Goal: Complete application form

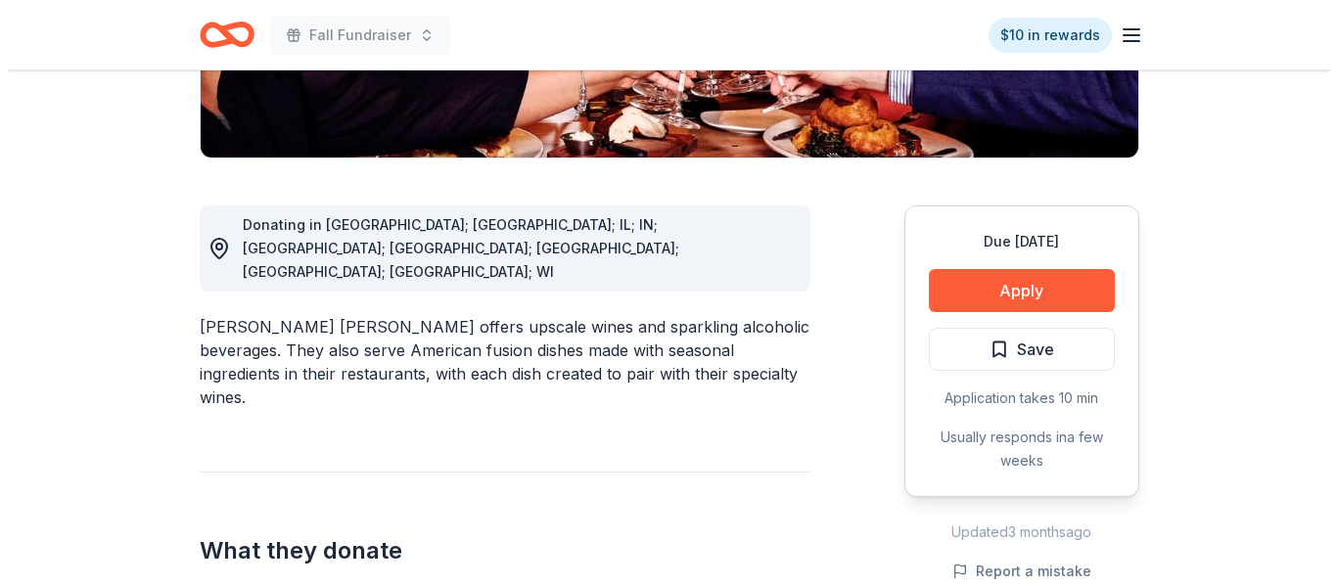
scroll to position [601, 0]
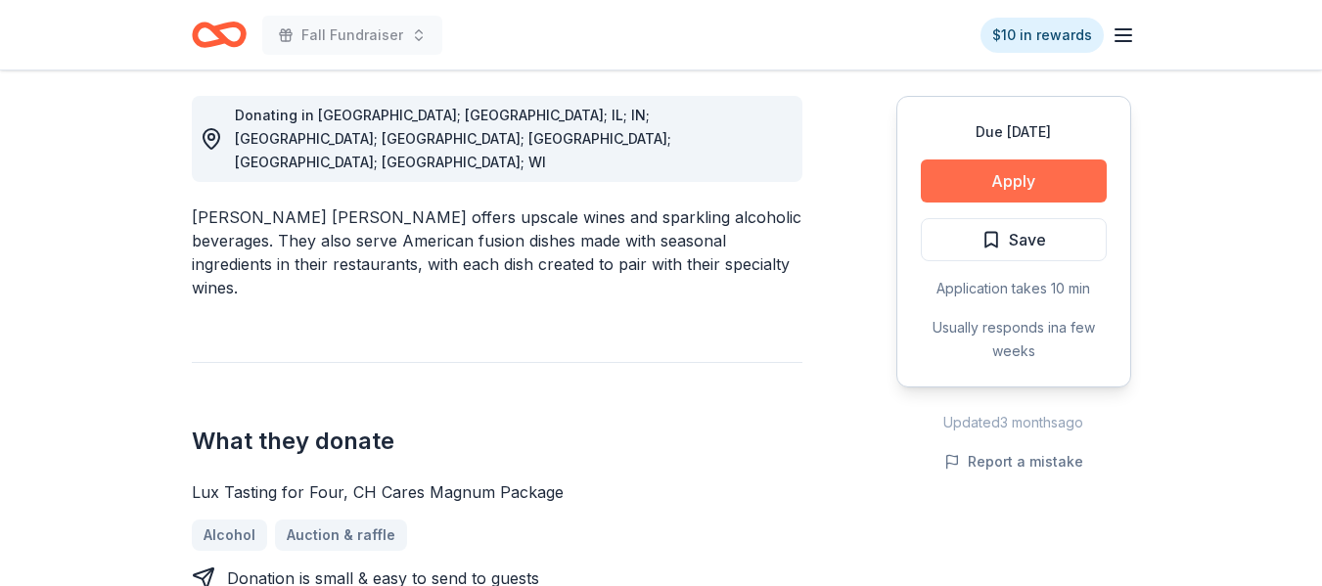
click at [1014, 177] on button "Apply" at bounding box center [1014, 181] width 186 height 43
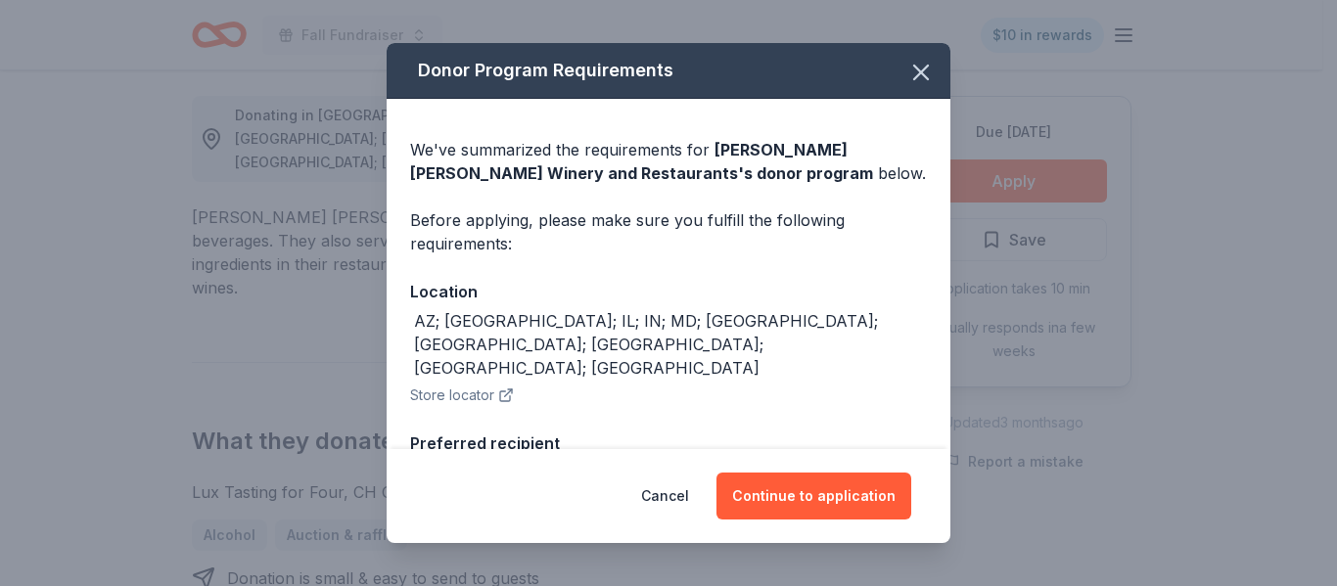
scroll to position [92, 0]
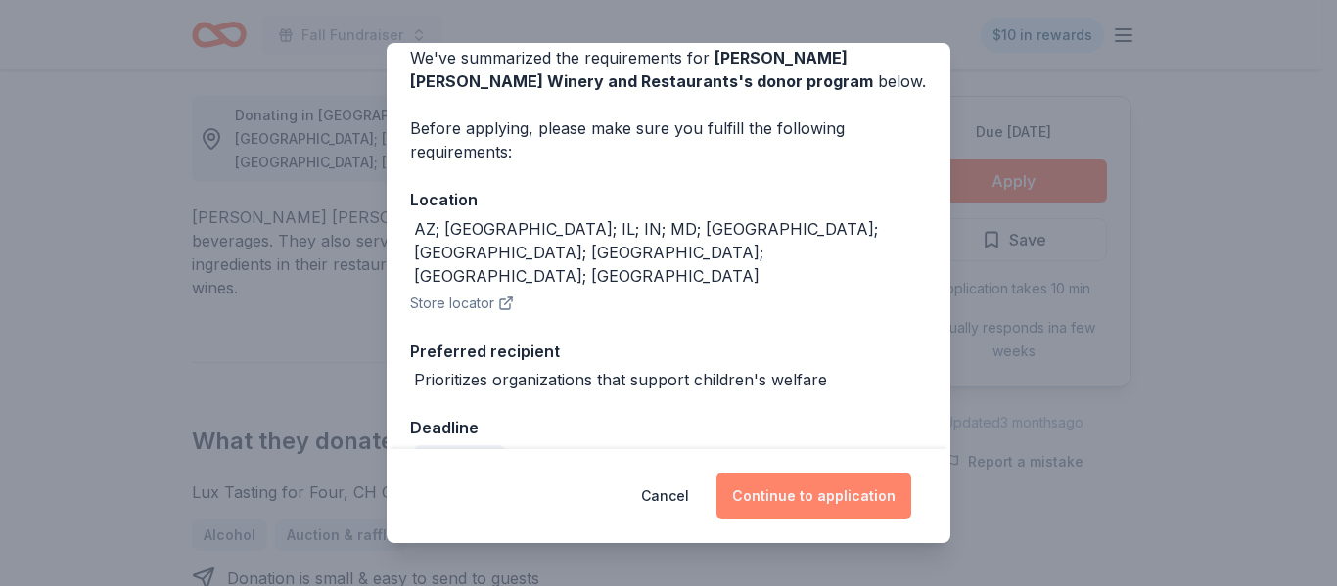
click at [836, 495] on button "Continue to application" at bounding box center [813, 496] width 195 height 47
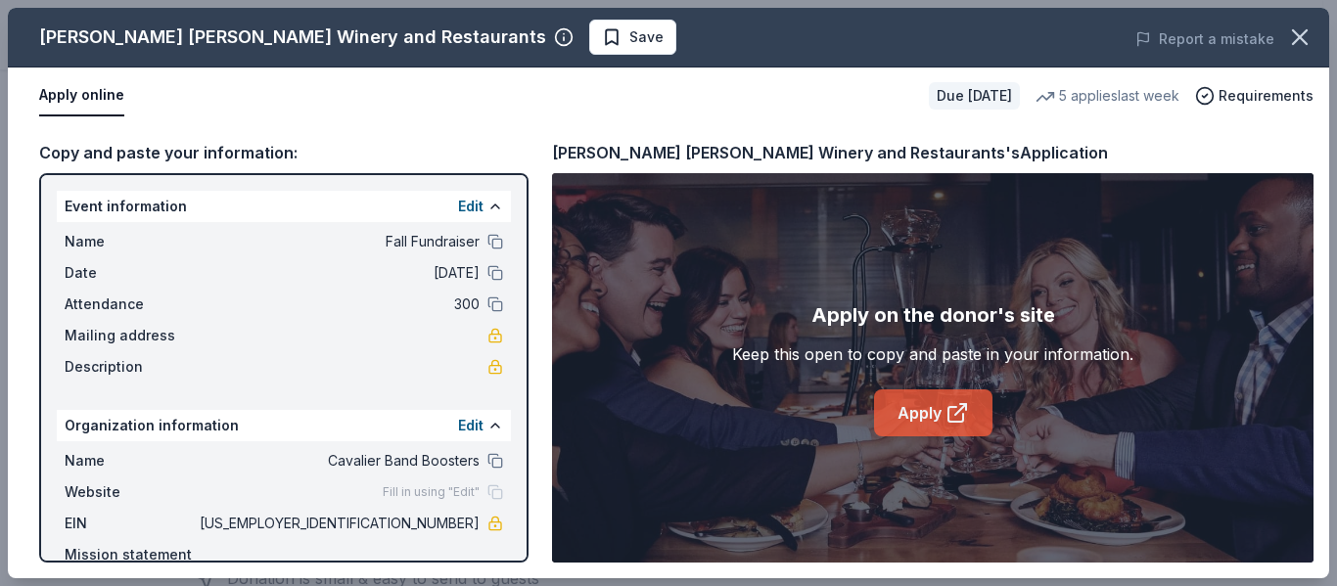
click at [931, 412] on link "Apply" at bounding box center [933, 413] width 118 height 47
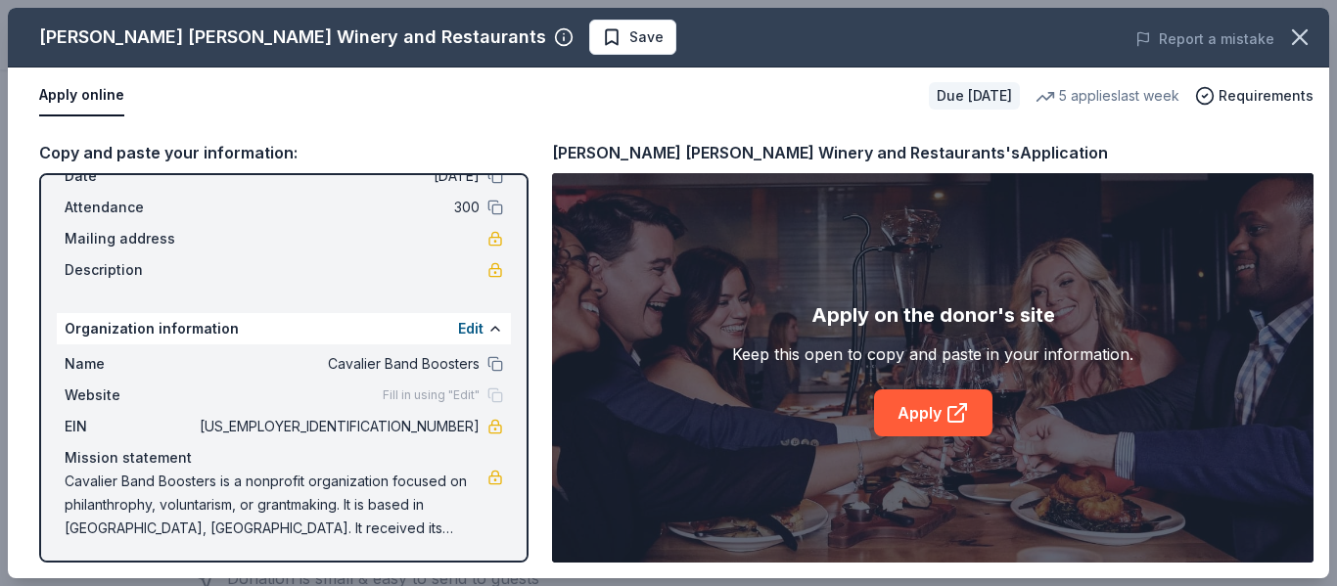
scroll to position [100, 0]
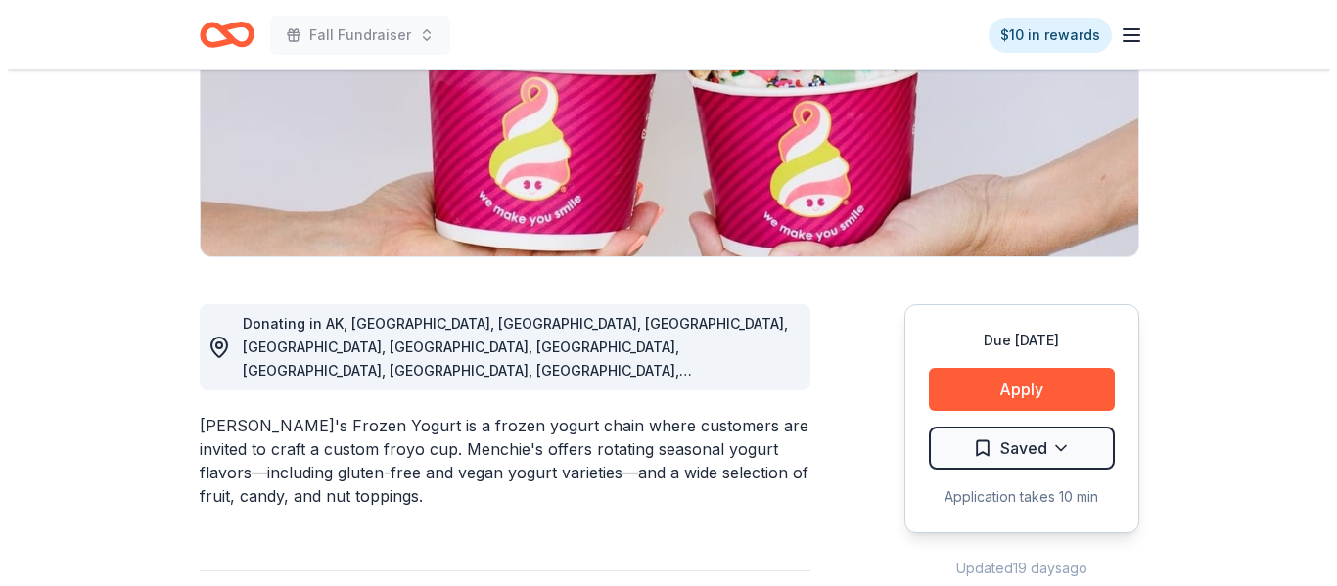
scroll to position [333, 0]
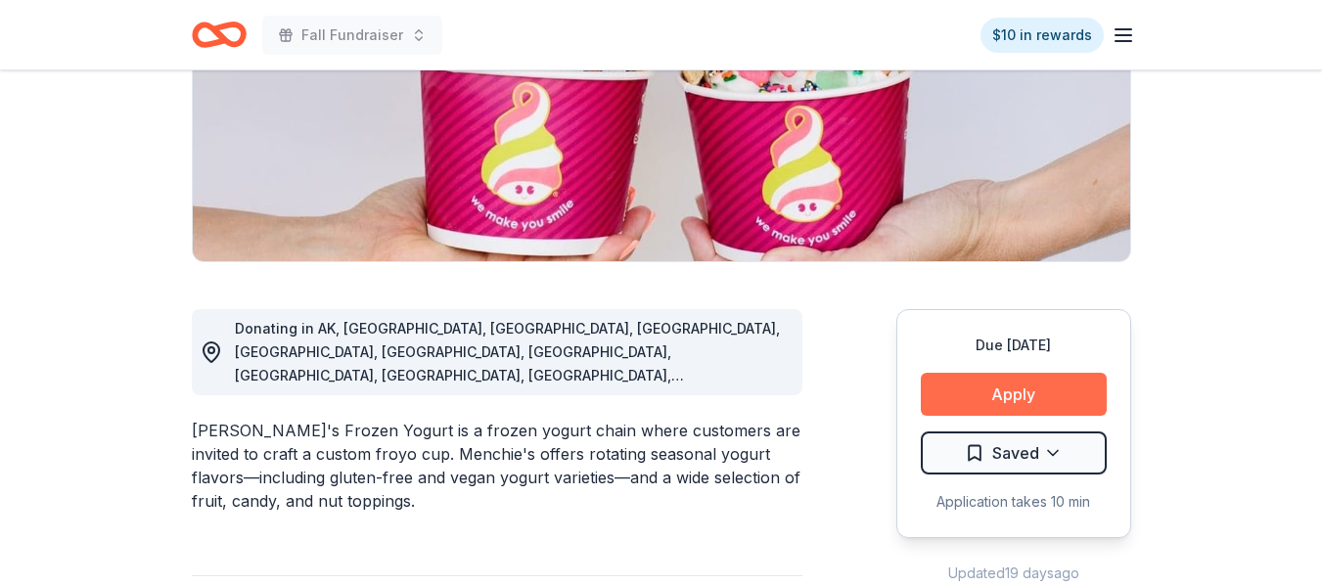
click at [1026, 387] on button "Apply" at bounding box center [1014, 394] width 186 height 43
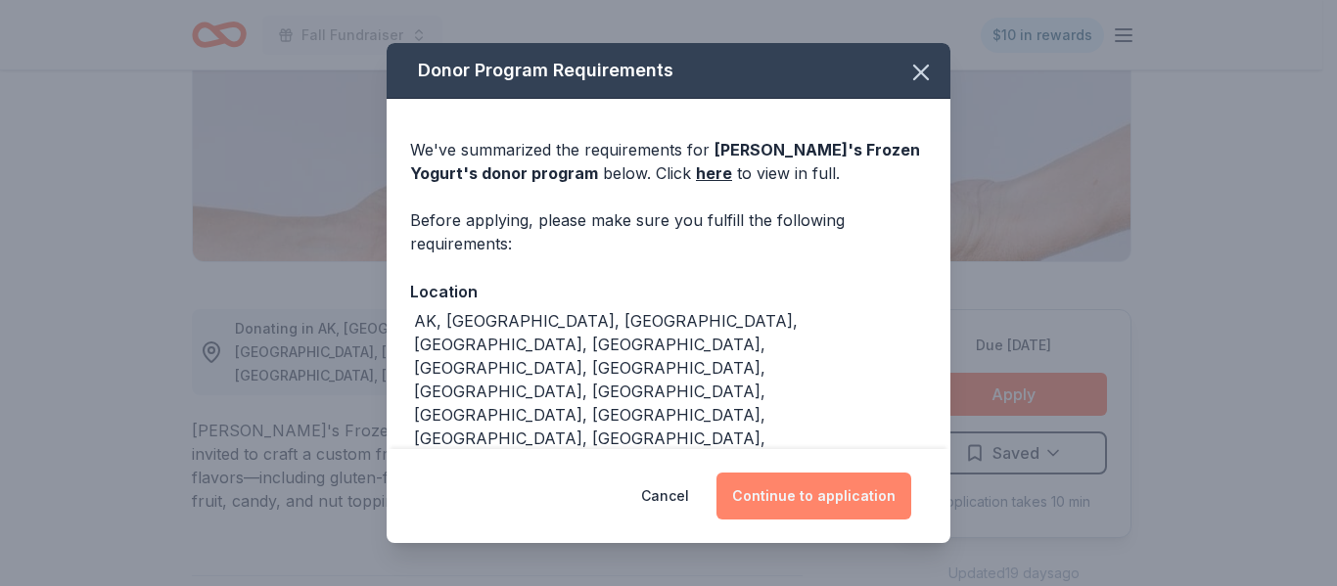
click at [780, 505] on button "Continue to application" at bounding box center [813, 496] width 195 height 47
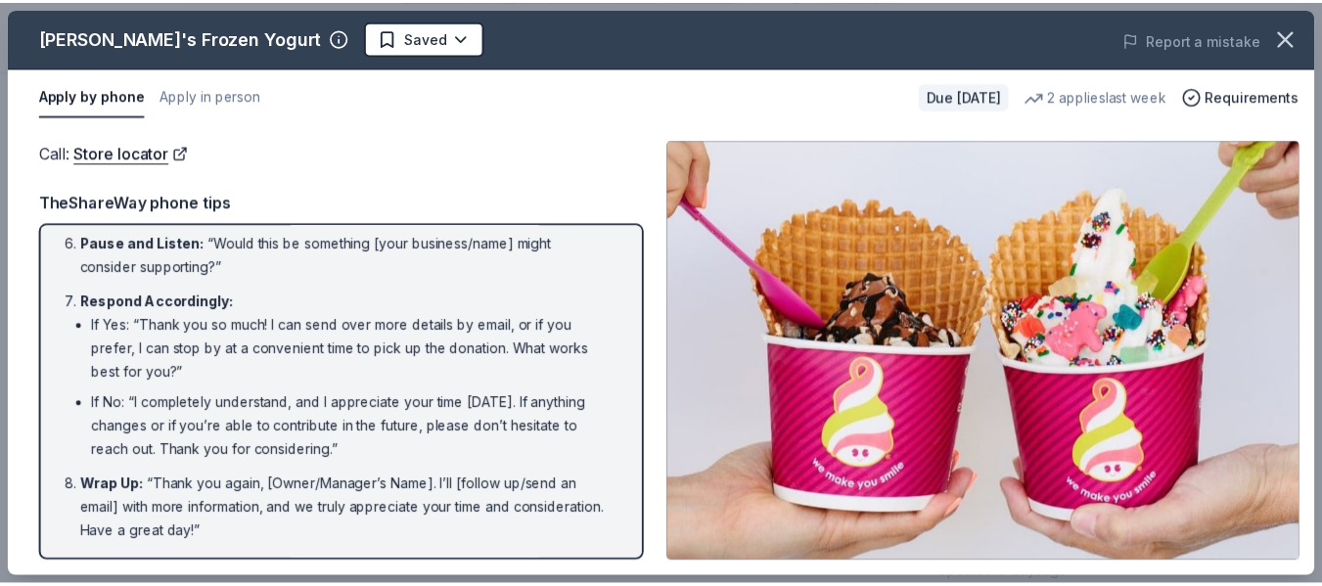
scroll to position [0, 0]
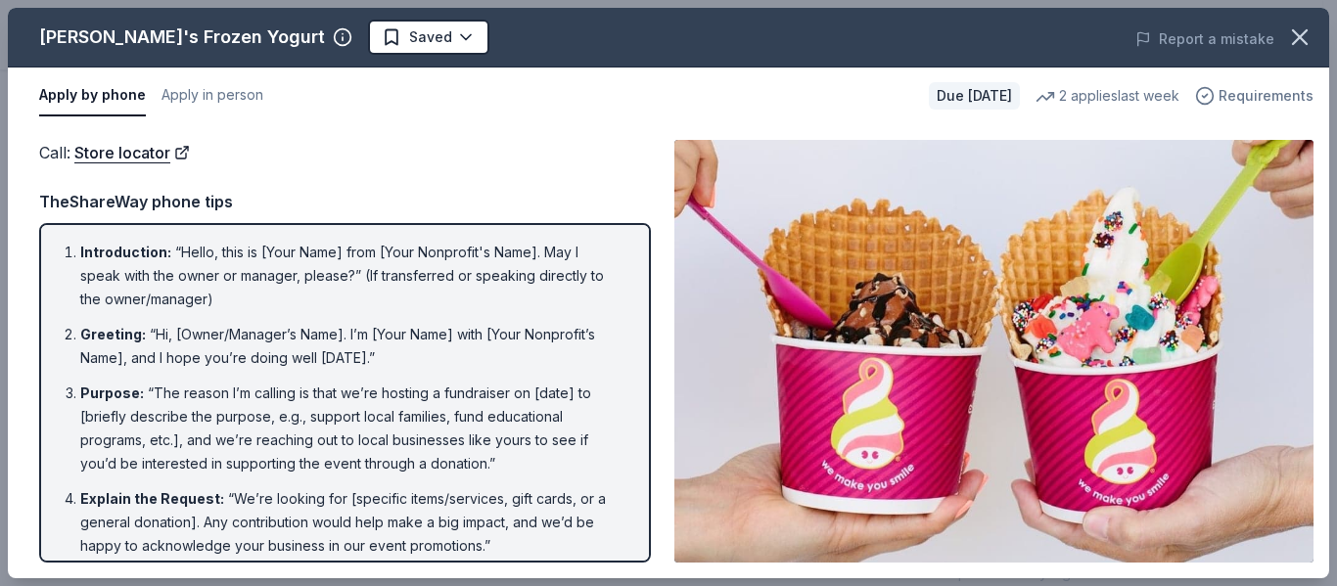
click at [1208, 95] on icon "button" at bounding box center [1205, 95] width 5 height 3
click at [1293, 44] on icon "button" at bounding box center [1300, 37] width 14 height 14
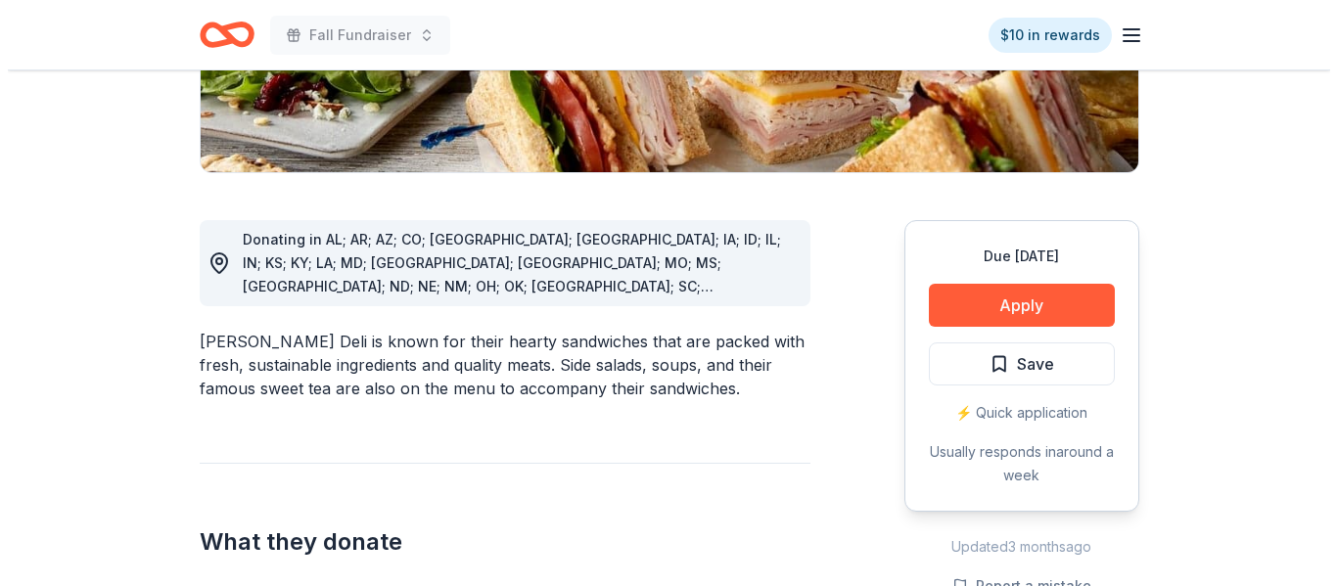
scroll to position [427, 0]
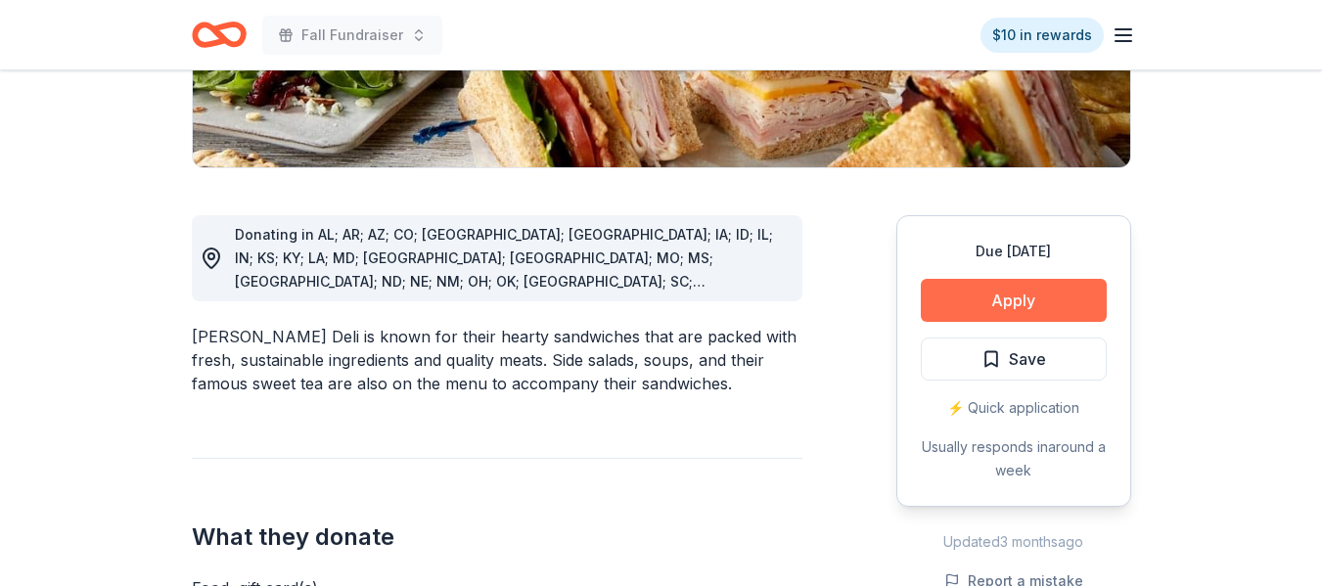
click at [1022, 298] on button "Apply" at bounding box center [1014, 300] width 186 height 43
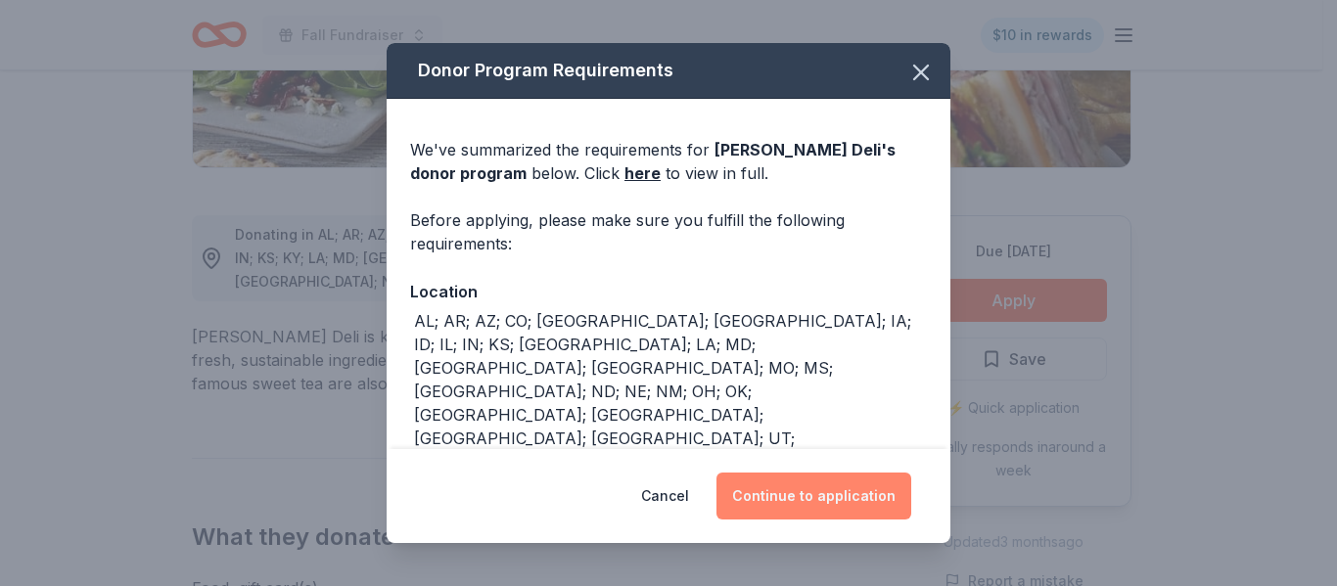
click at [828, 512] on button "Continue to application" at bounding box center [813, 496] width 195 height 47
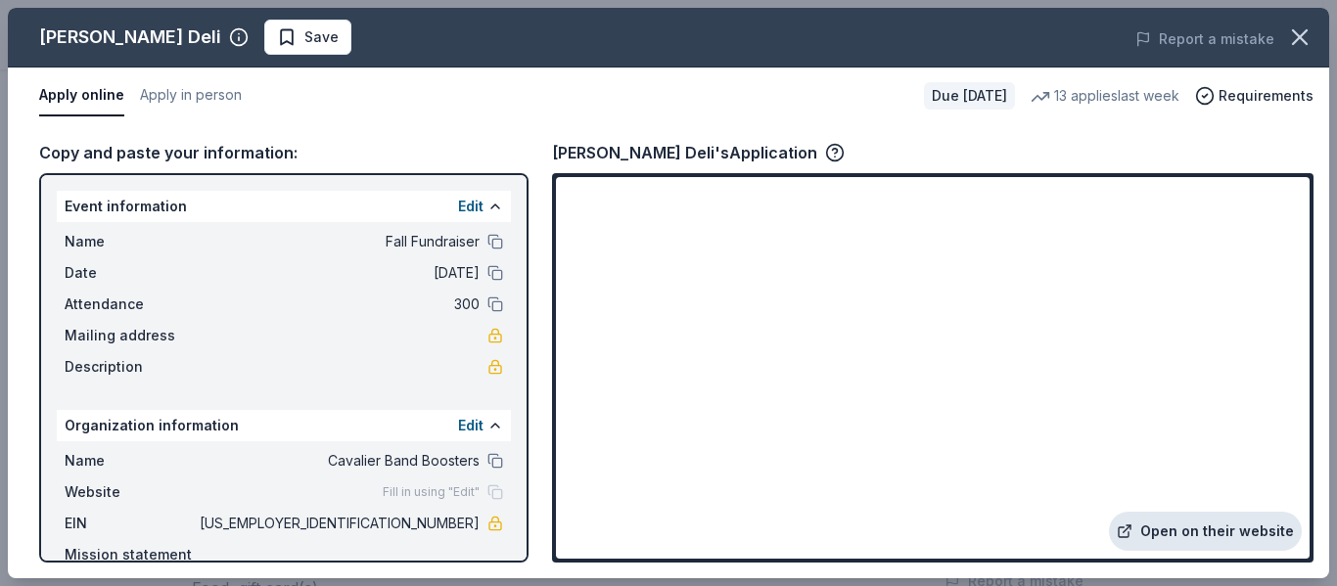
click at [1202, 533] on link "Open on their website" at bounding box center [1205, 531] width 193 height 39
click at [1252, 98] on span "Requirements" at bounding box center [1266, 95] width 95 height 23
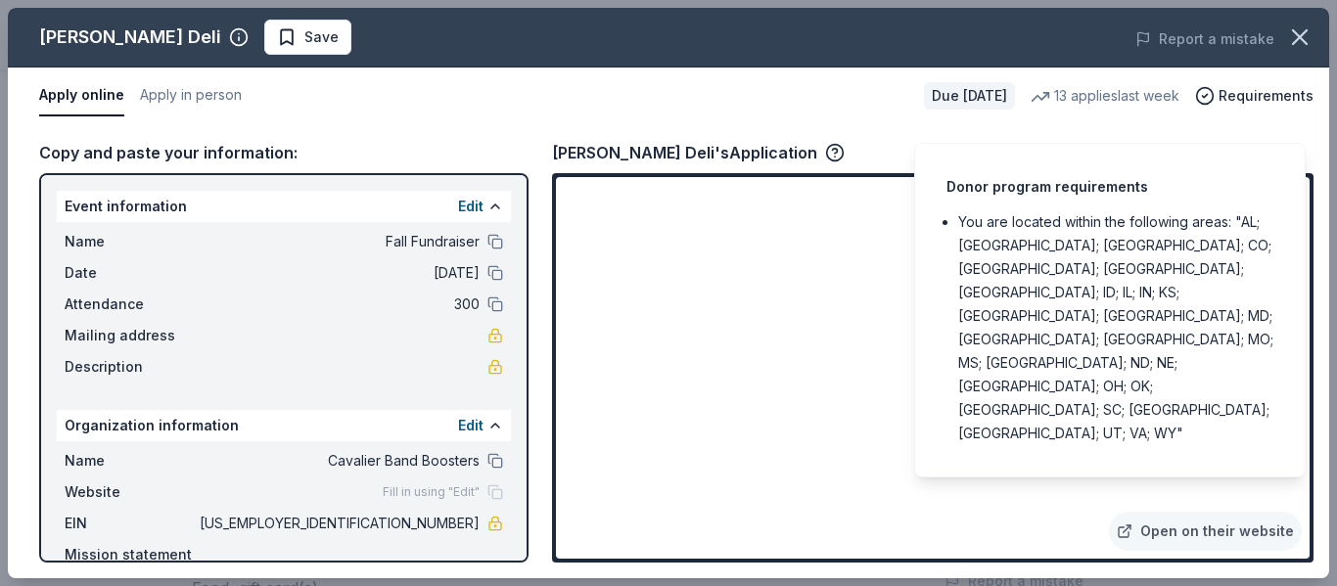
click at [786, 114] on div "Apply online Apply in person" at bounding box center [473, 95] width 869 height 41
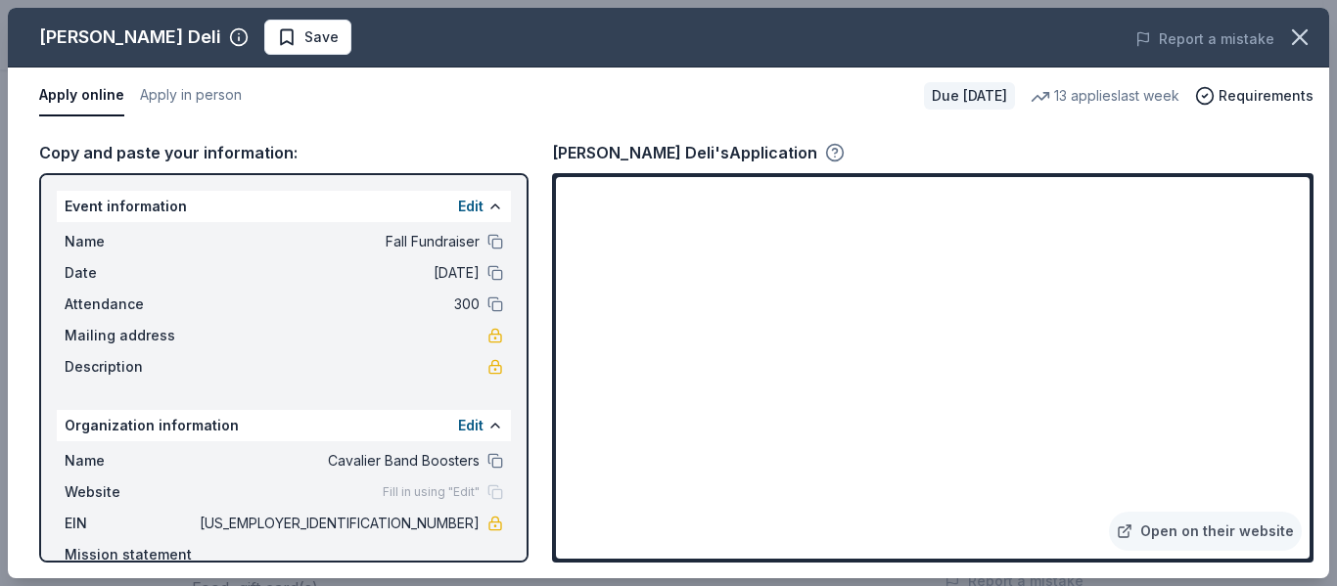
click at [825, 155] on icon "button" at bounding box center [835, 153] width 20 height 20
click at [1248, 532] on link "Open on their website" at bounding box center [1205, 531] width 193 height 39
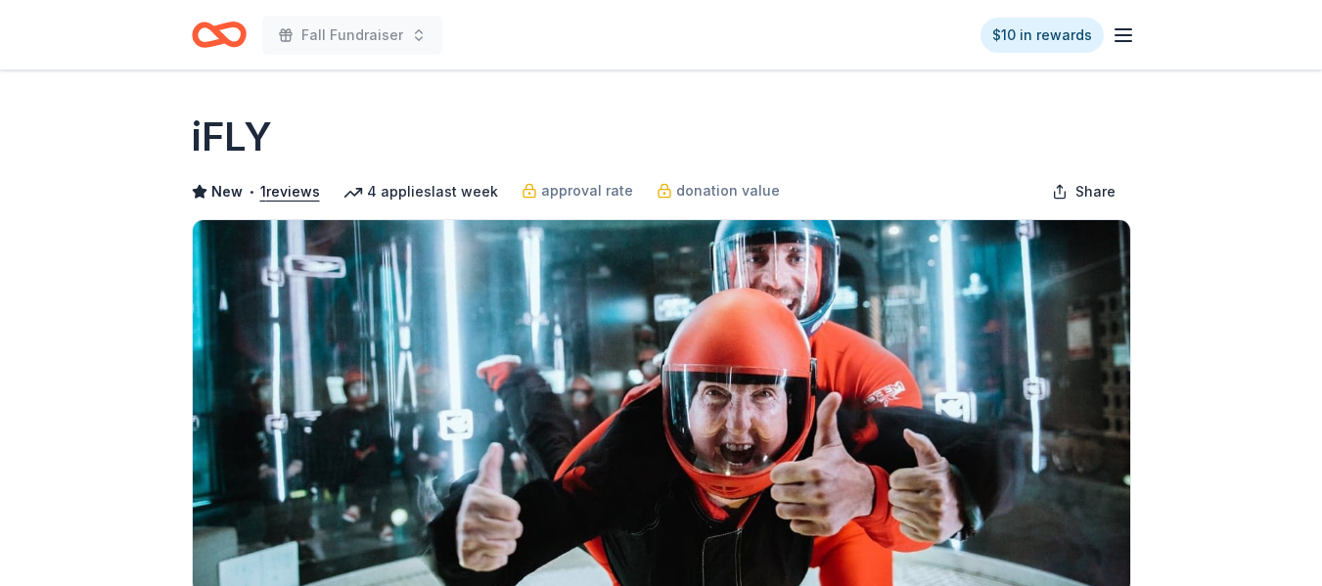
scroll to position [579, 0]
